Goal: Task Accomplishment & Management: Complete application form

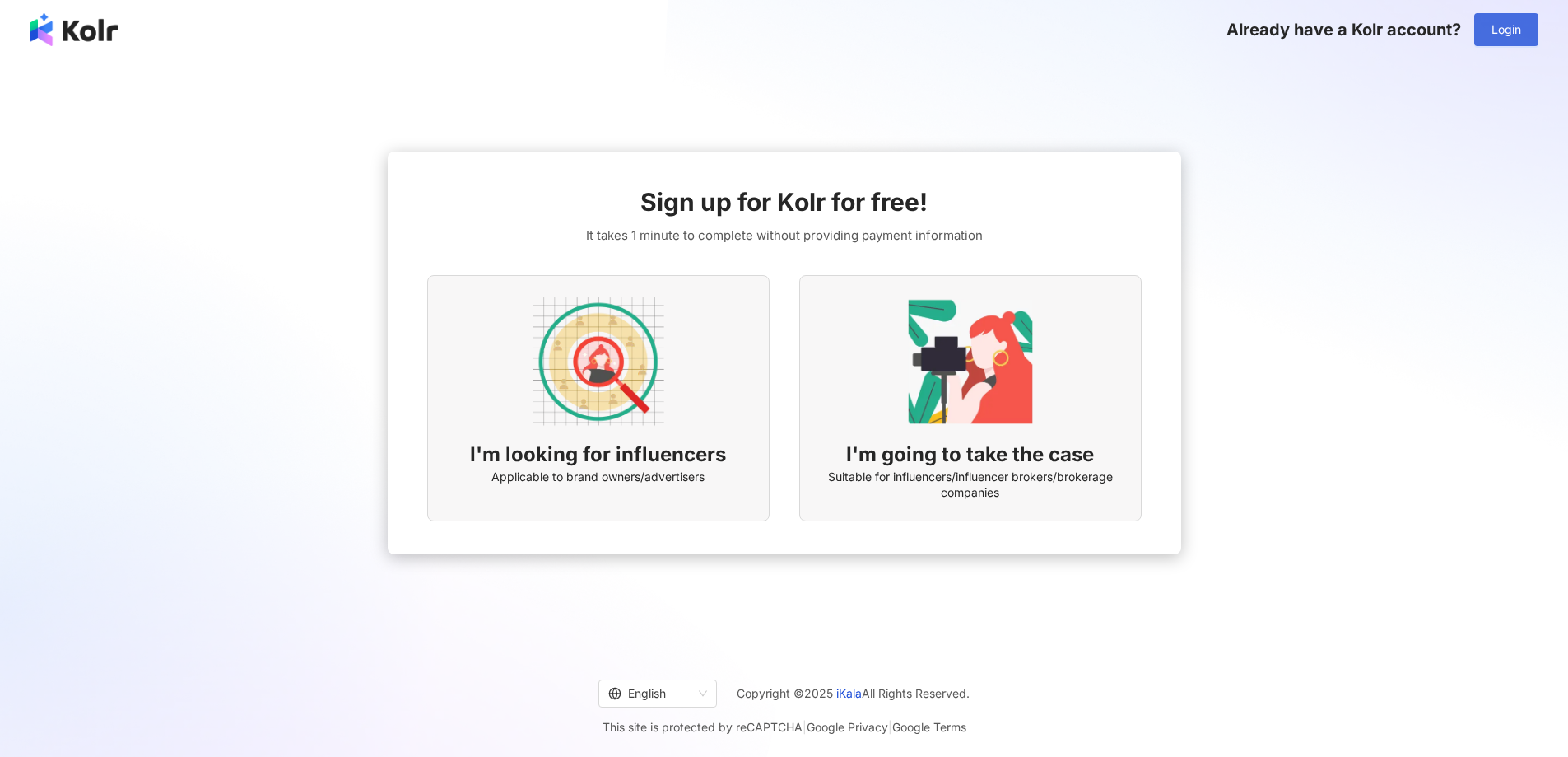
click at [1475, 29] on button "Login" at bounding box center [1506, 29] width 64 height 33
click at [1477, 27] on button "Login" at bounding box center [1506, 29] width 64 height 33
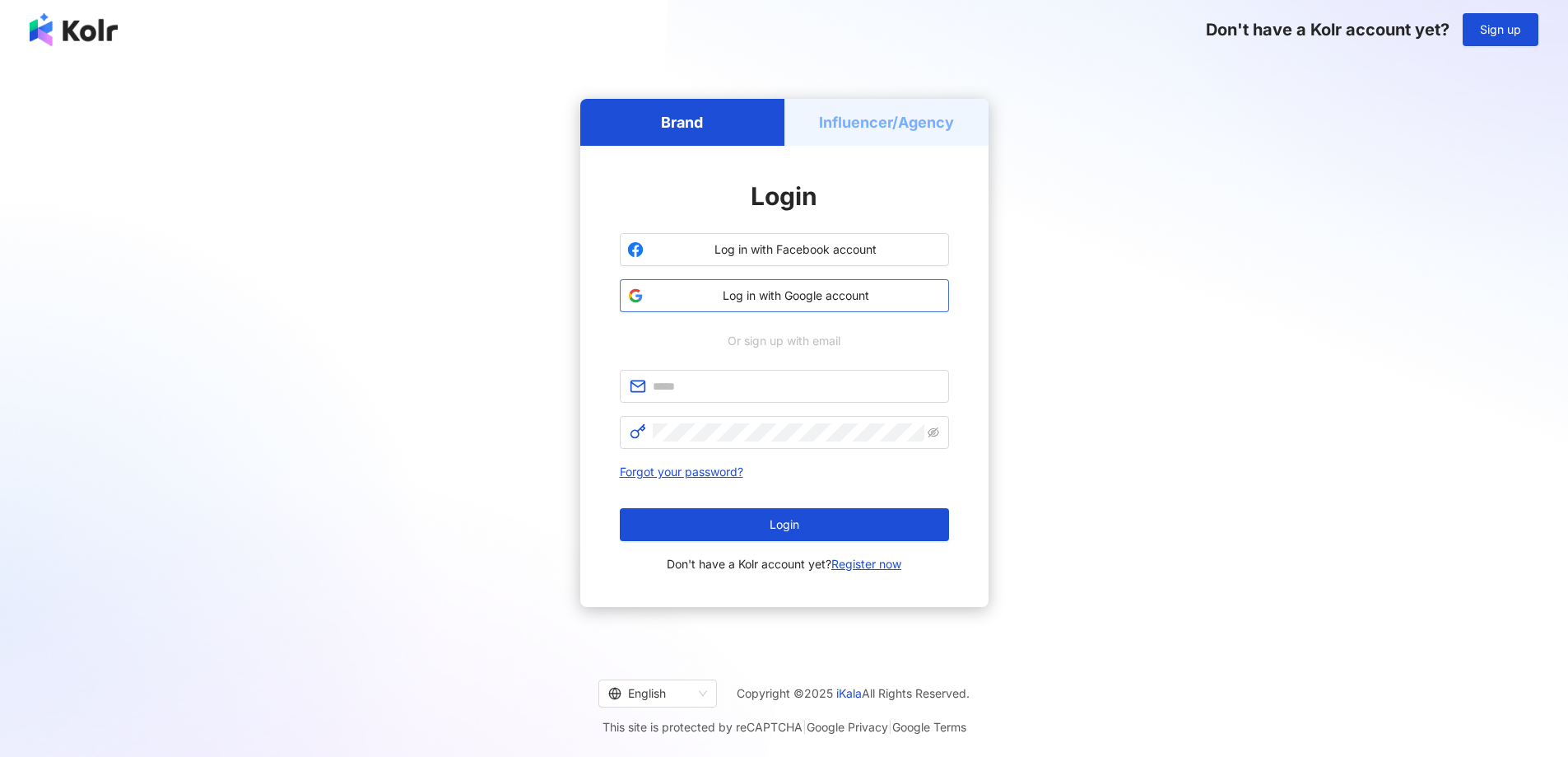
click at [728, 297] on span "Log in with Google account" at bounding box center [795, 296] width 291 height 16
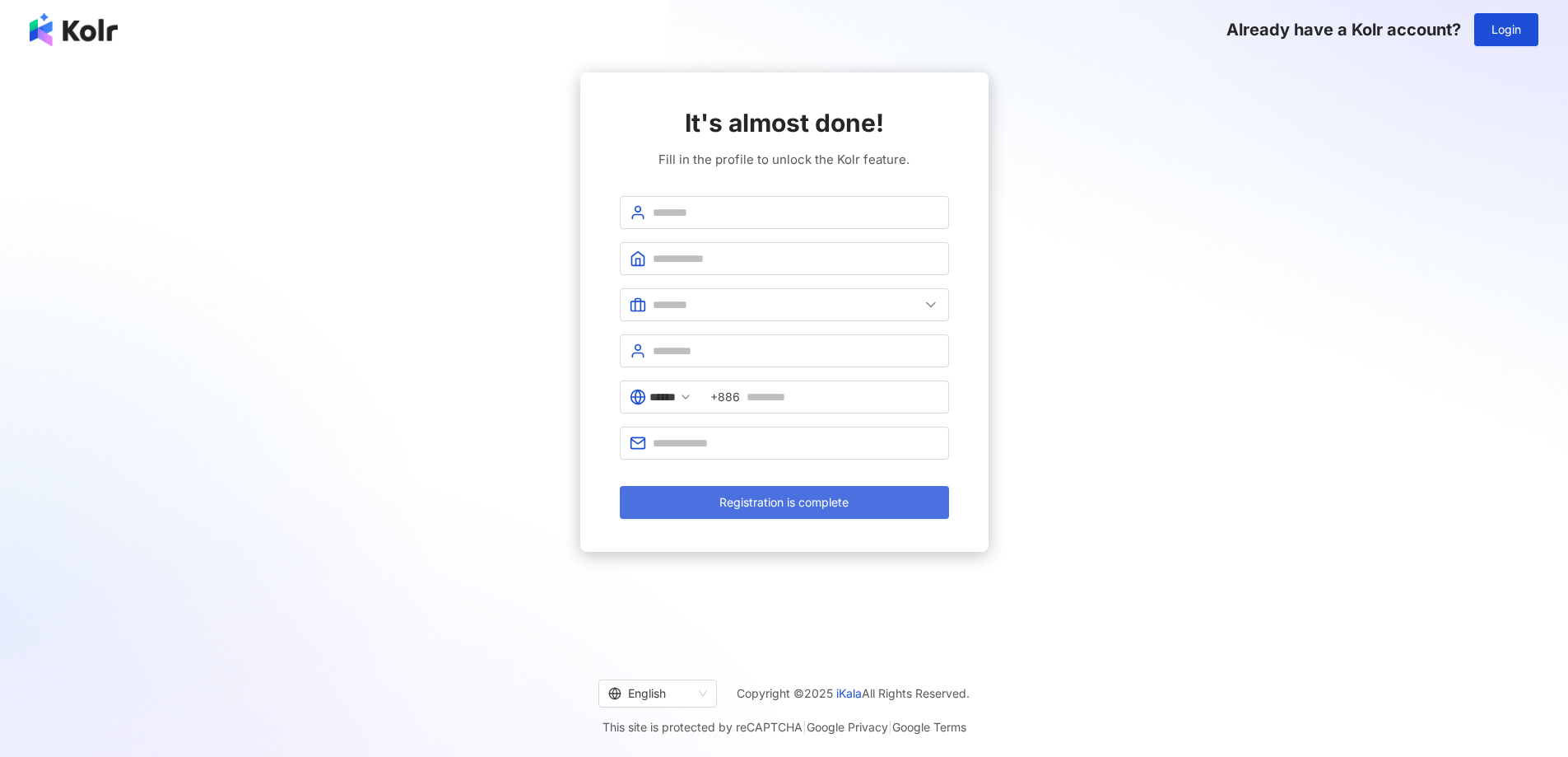
click at [824, 510] on button "Registration is complete" at bounding box center [784, 501] width 329 height 33
